Goal: Task Accomplishment & Management: Manage account settings

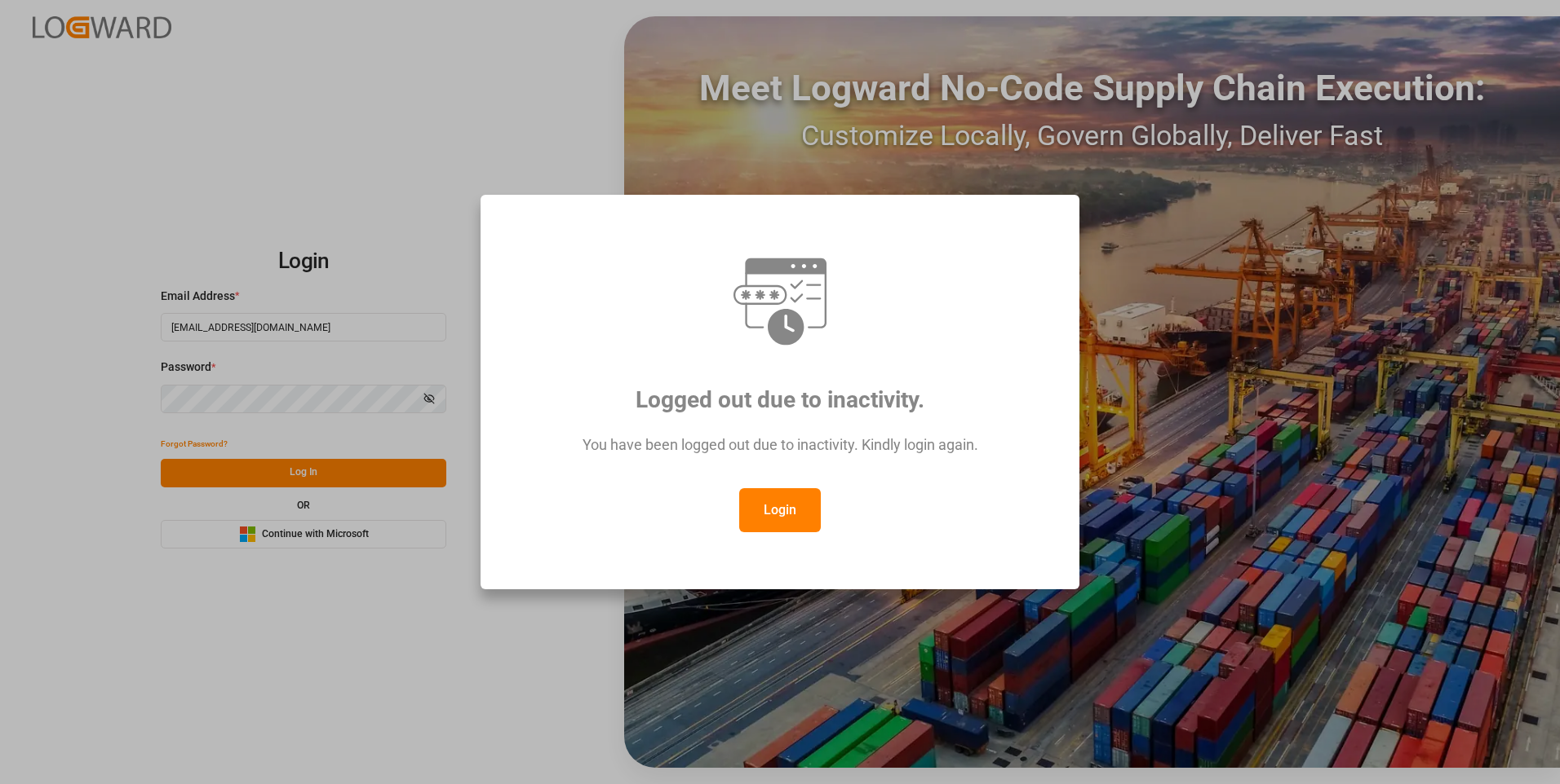
click at [796, 501] on button "Login" at bounding box center [780, 511] width 81 height 44
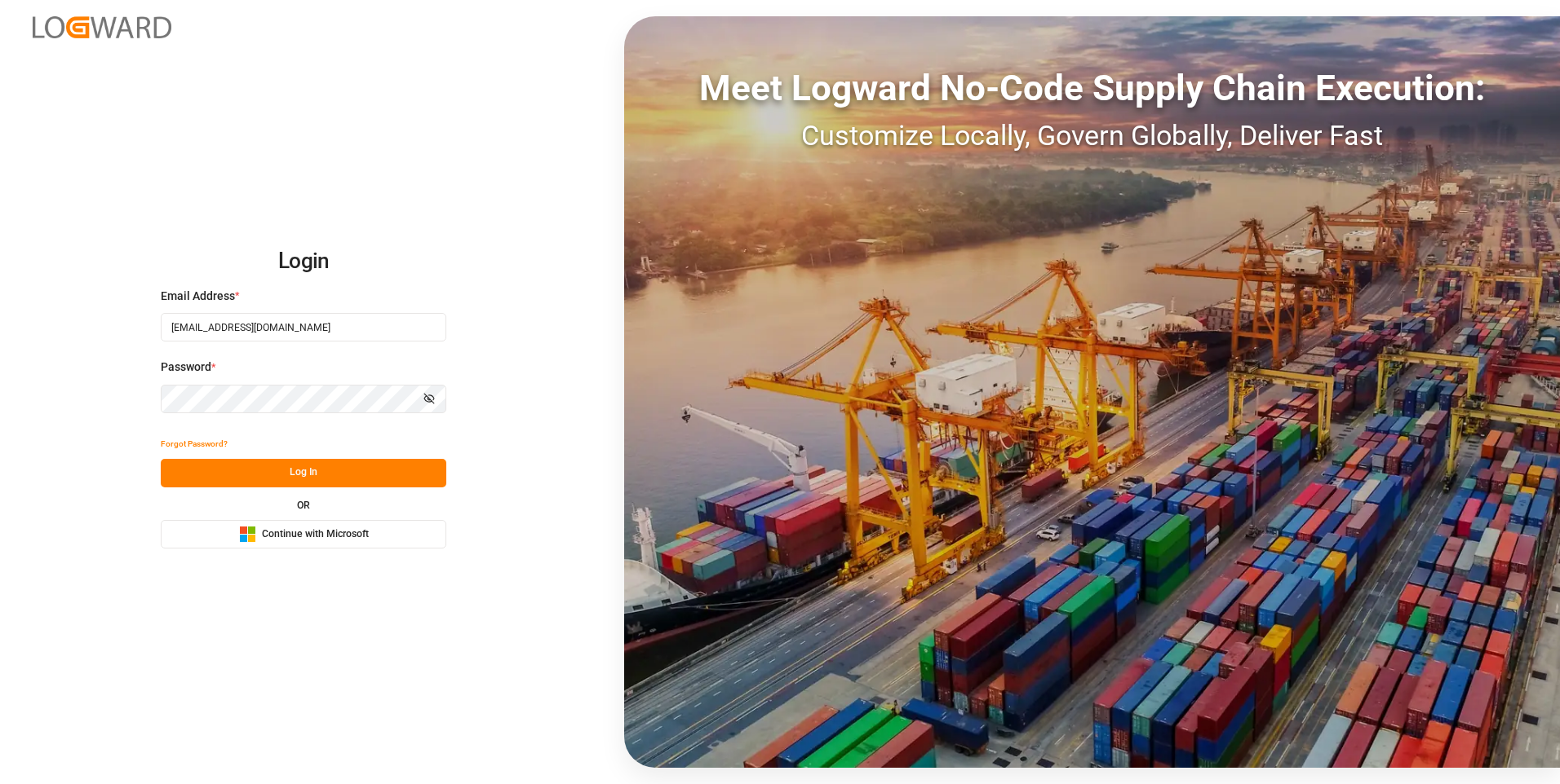
click at [335, 469] on button "Log In" at bounding box center [303, 473] width 286 height 28
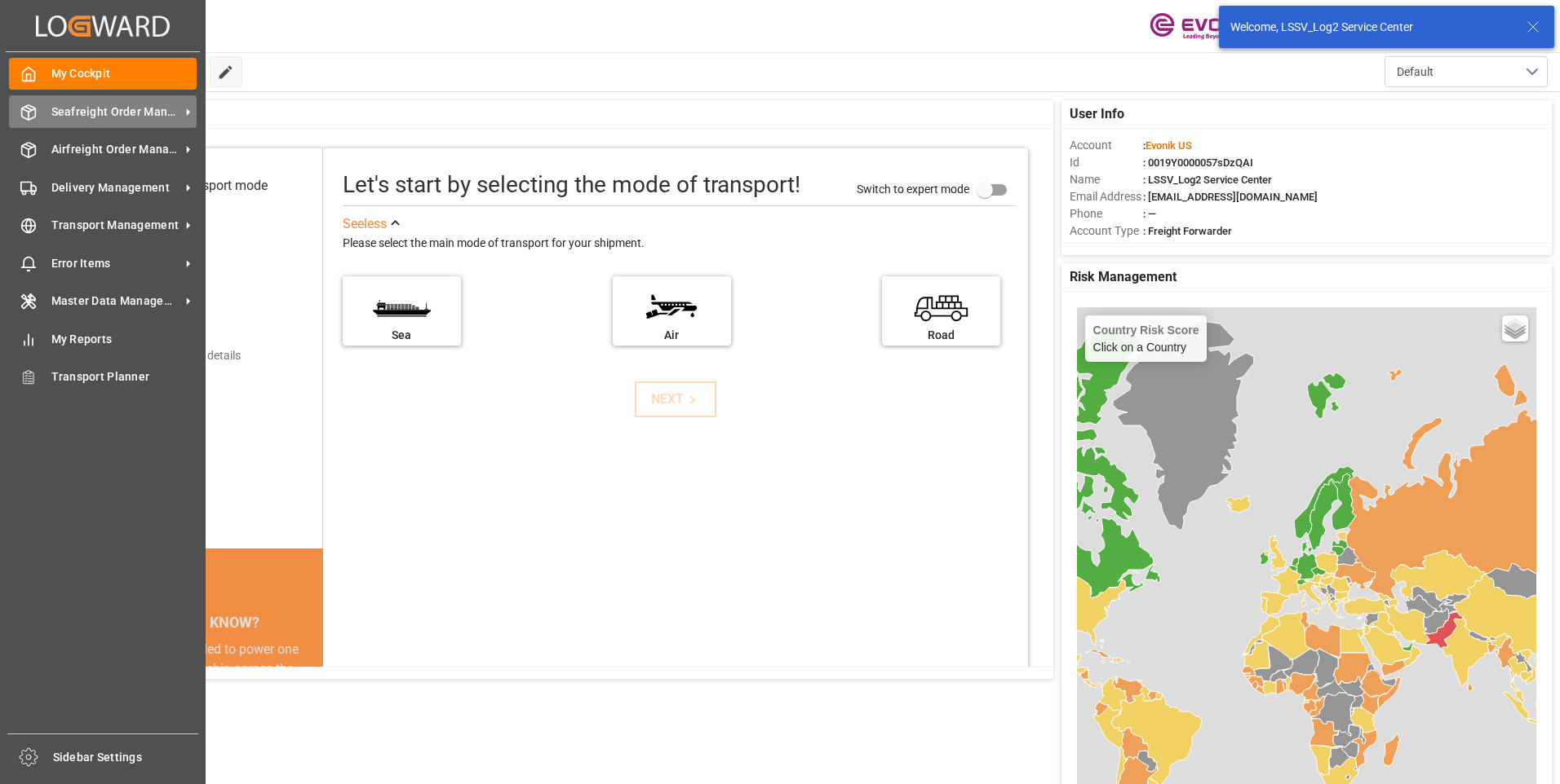
click at [27, 114] on icon at bounding box center [28, 112] width 16 height 16
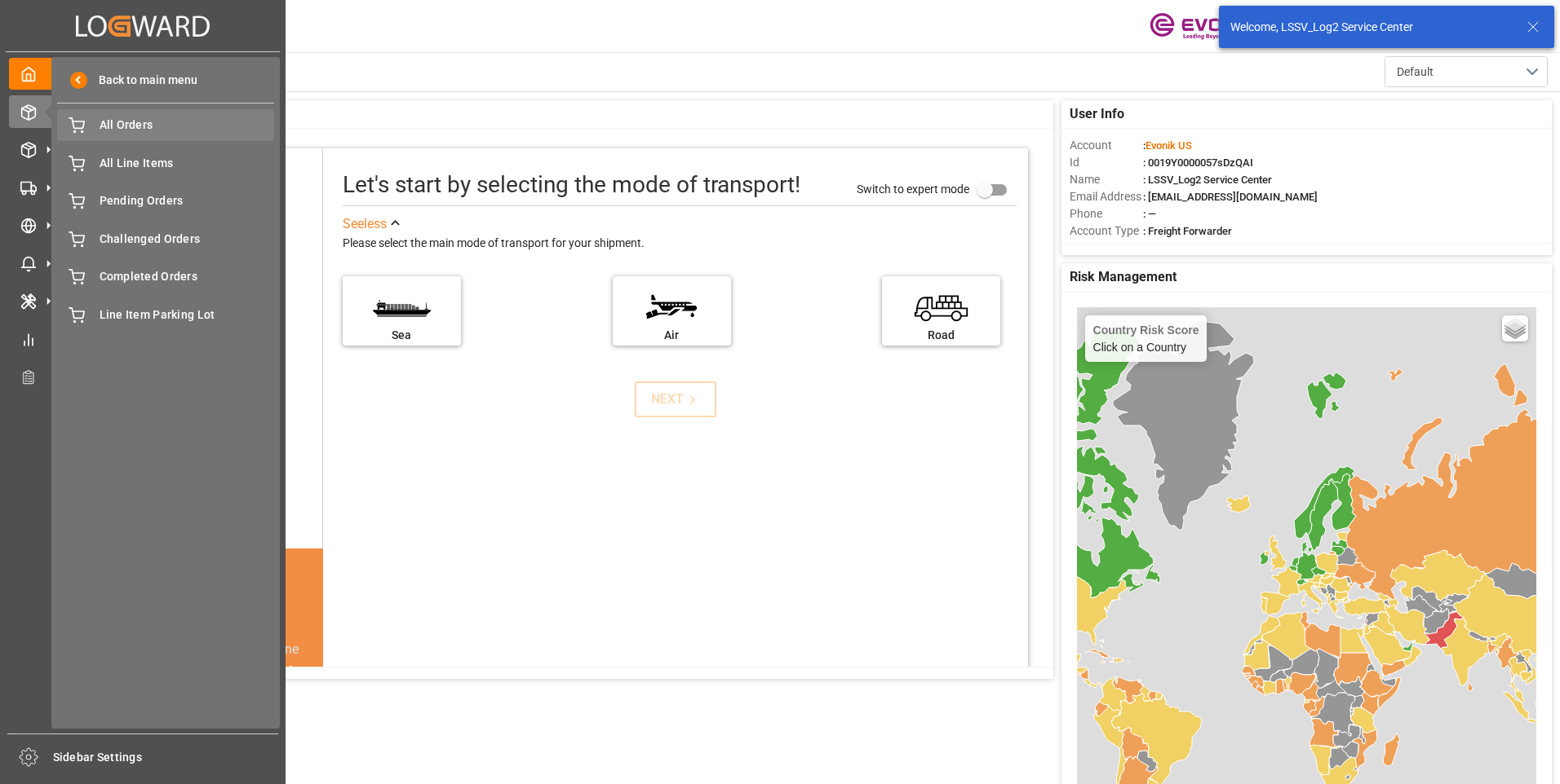
click at [78, 126] on icon at bounding box center [76, 126] width 16 height 16
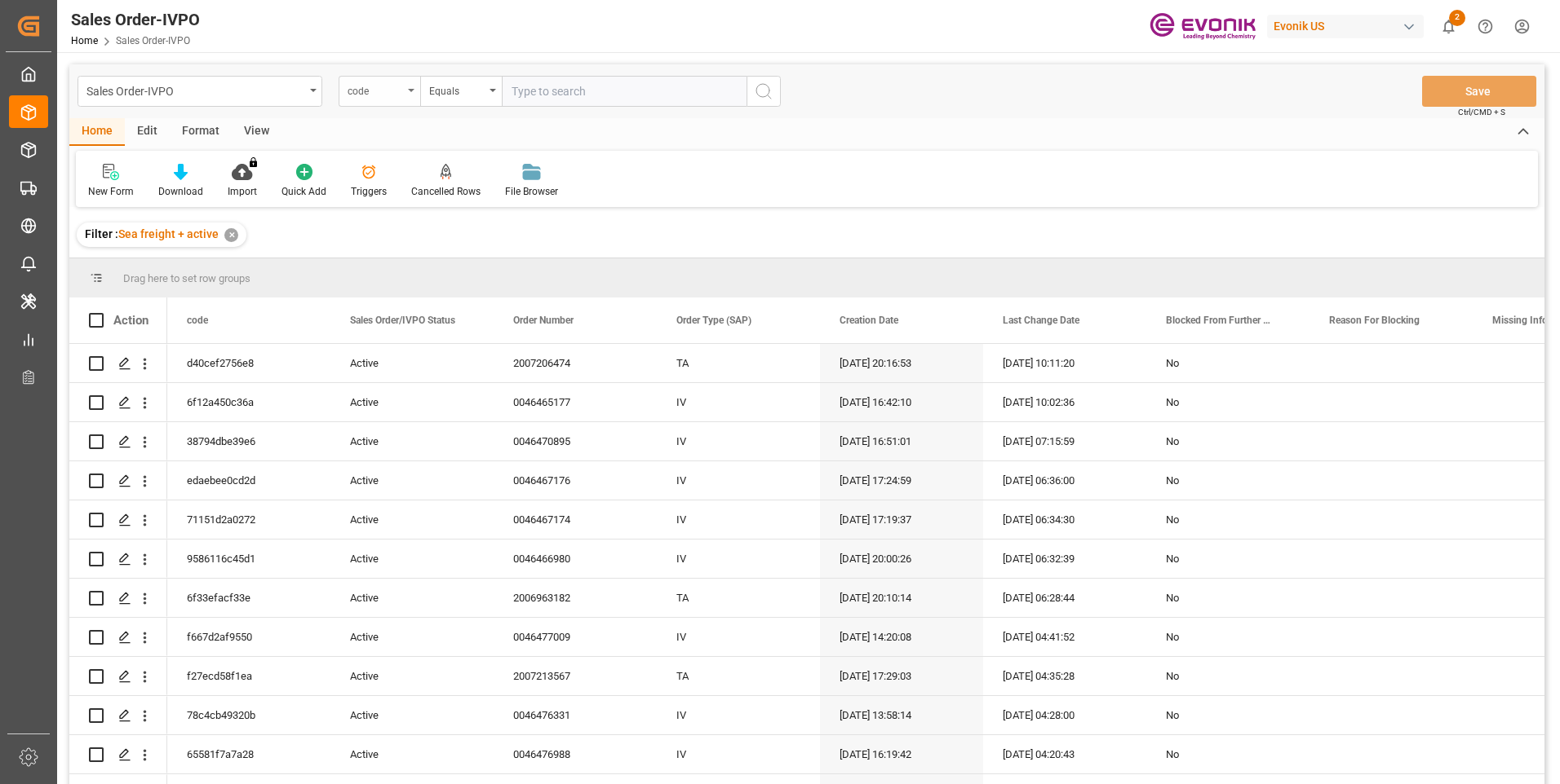
click at [391, 95] on div "code" at bounding box center [375, 88] width 56 height 19
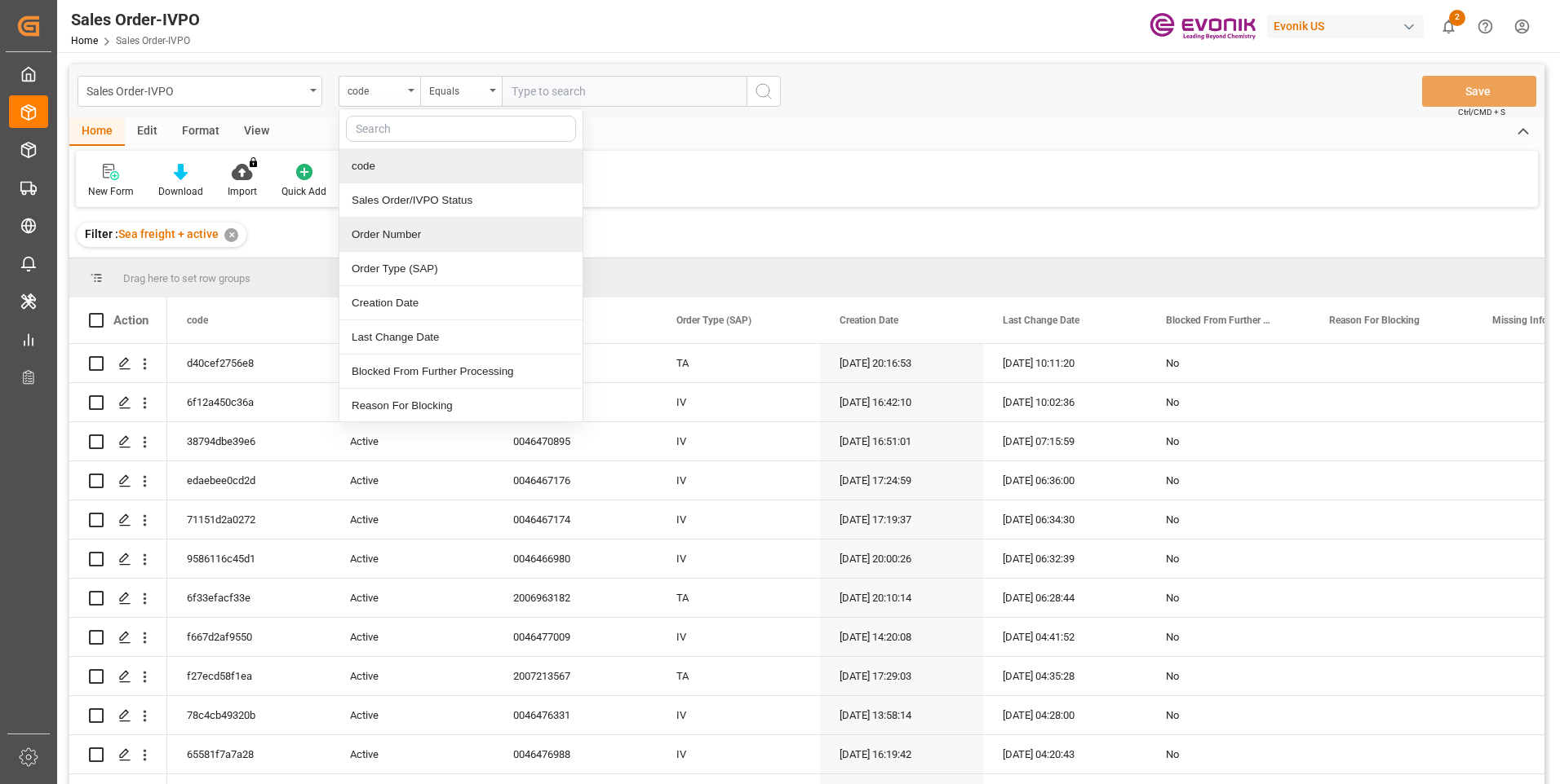
click at [392, 232] on div "Order Number" at bounding box center [461, 234] width 243 height 34
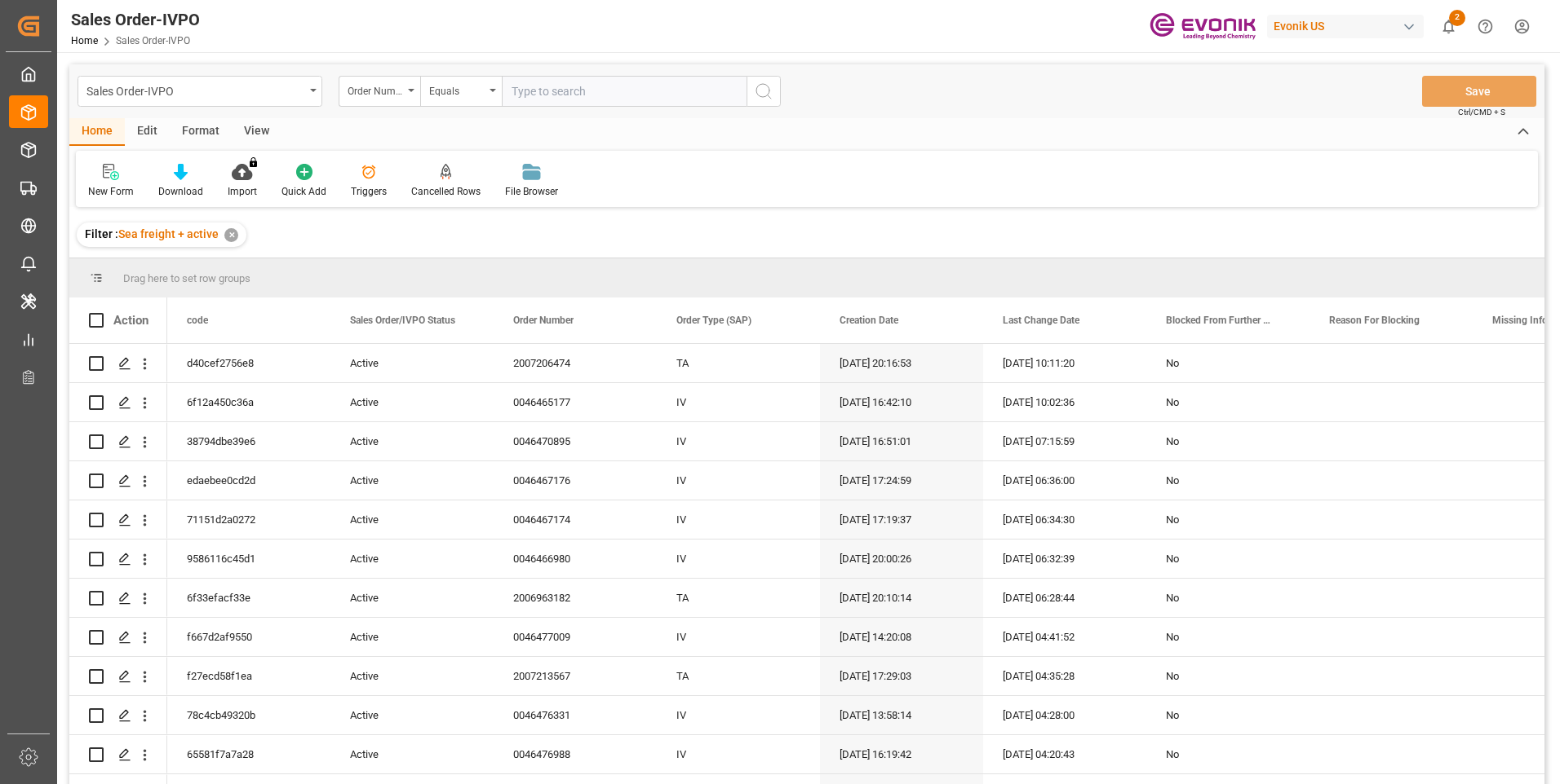
click at [565, 88] on input "text" at bounding box center [623, 91] width 245 height 31
paste input "0046459302"
type input "0046459302"
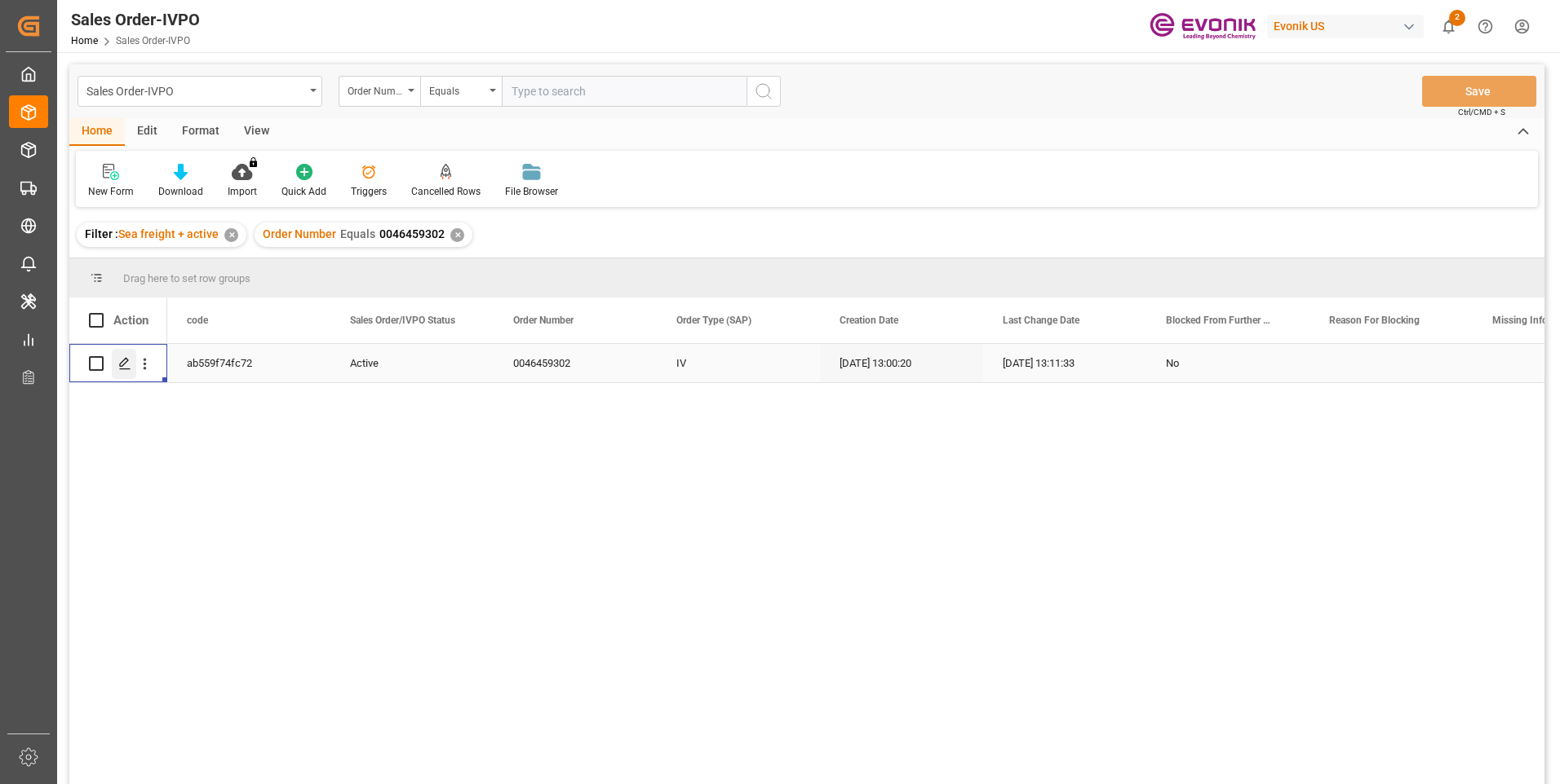
click at [128, 364] on icon "Press SPACE to select this row." at bounding box center [125, 363] width 13 height 13
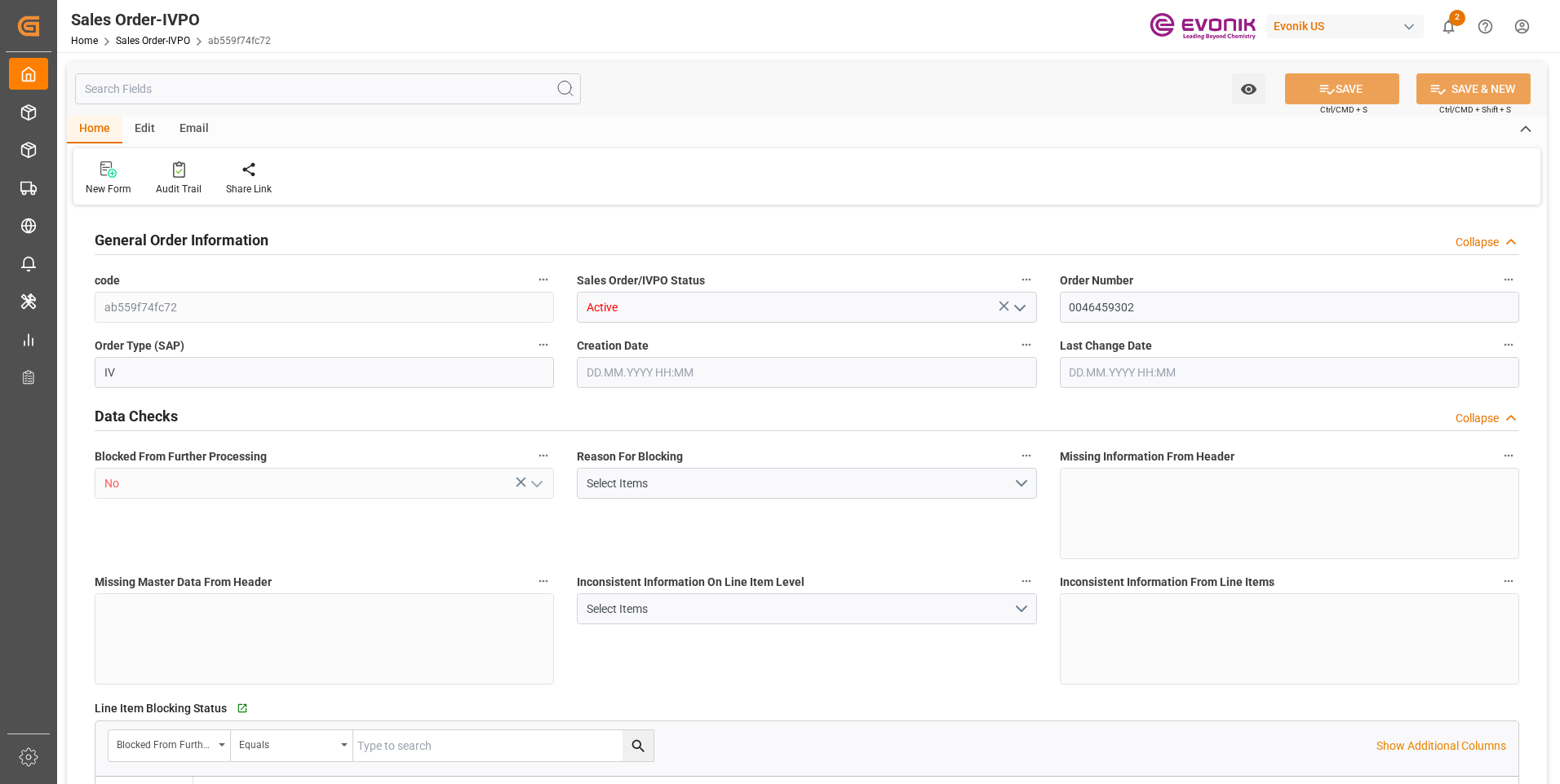
type input "COCTG"
type input "0"
type input "5"
type input "6"
type input "5"
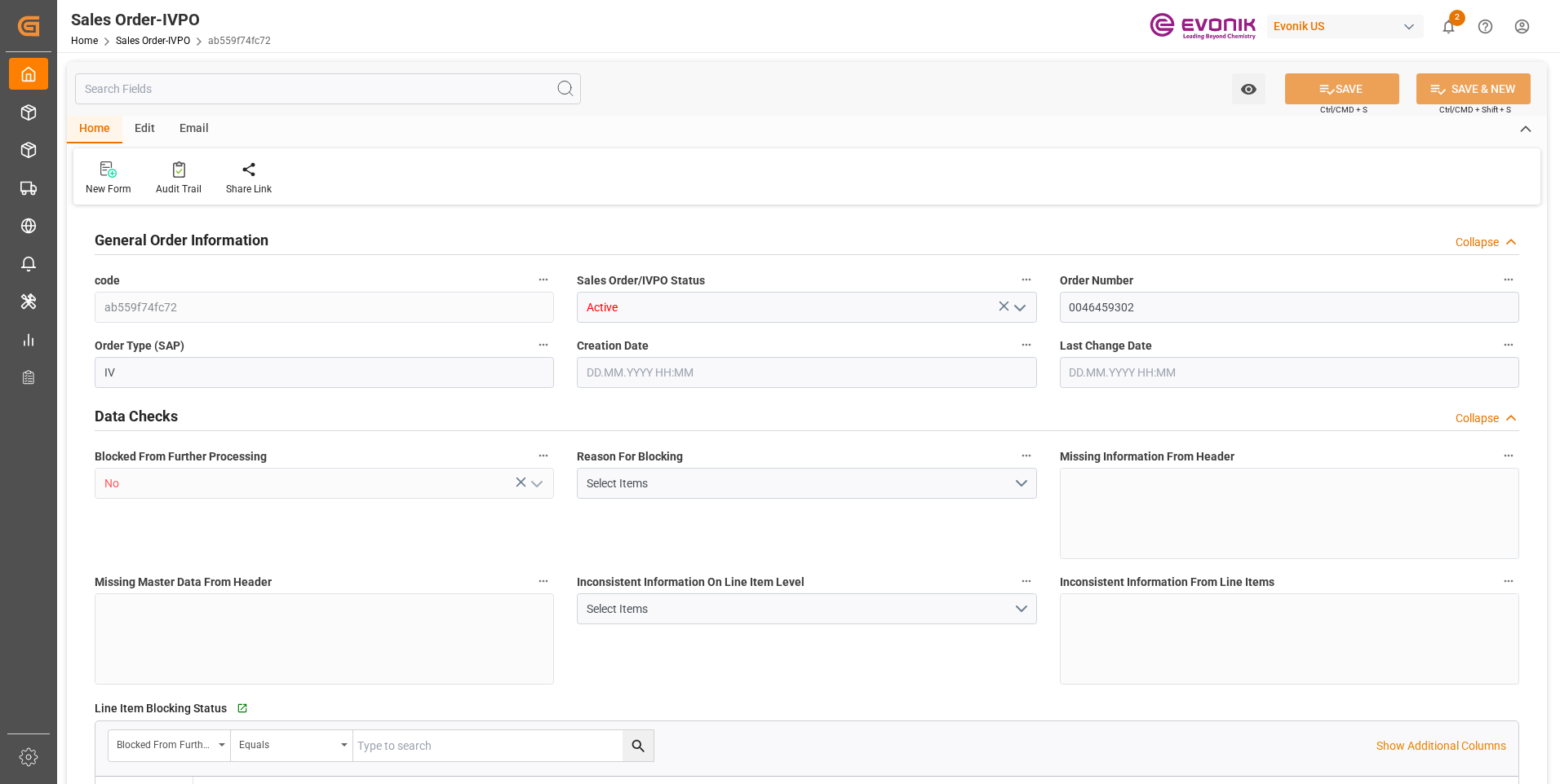
type input "102700"
type input "249.66"
type input "95000"
type input "300"
type input "[DATE] 13:00"
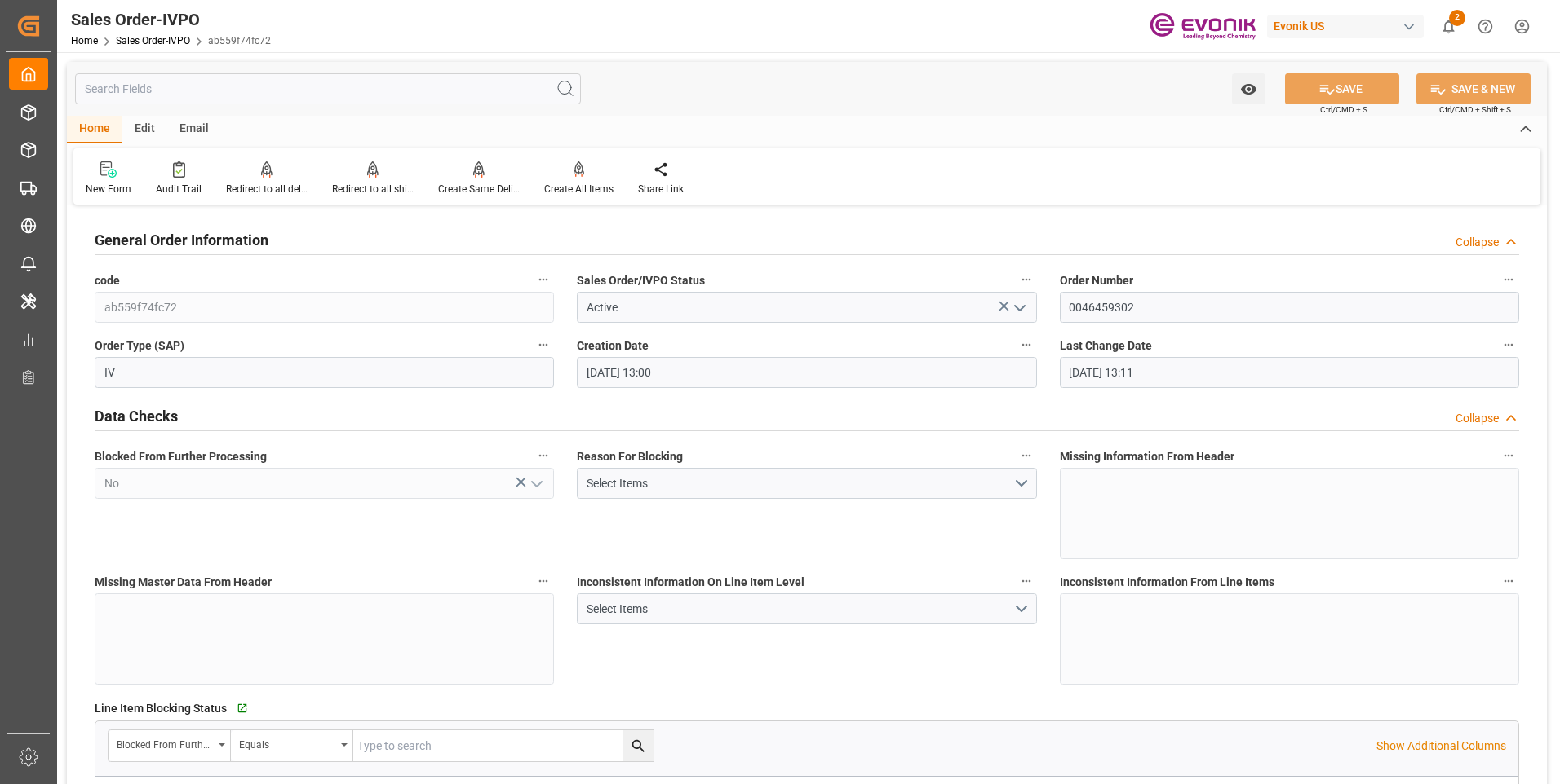
type input "[DATE] 13:11"
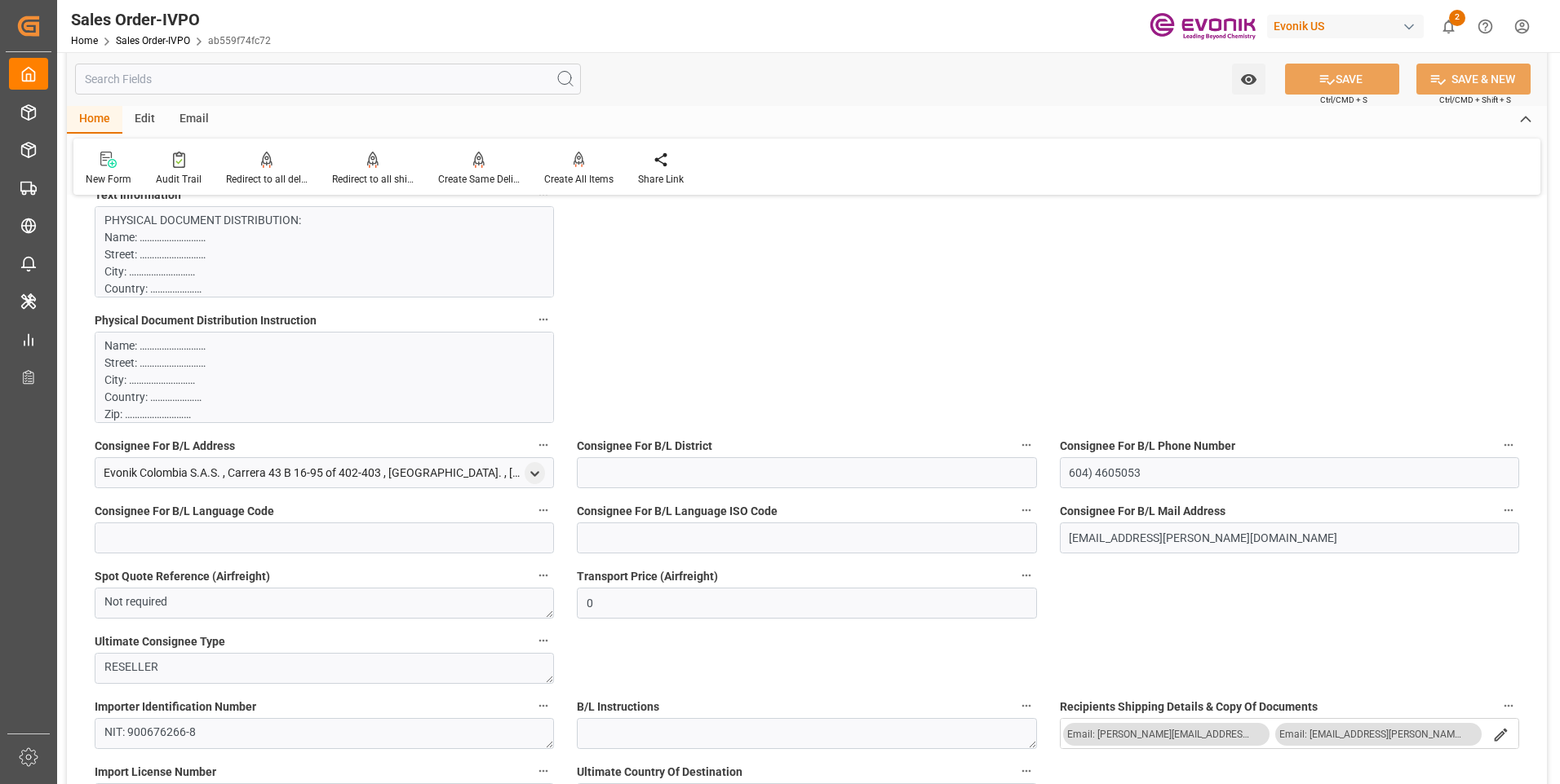
scroll to position [1549, 0]
